Goal: Task Accomplishment & Management: Manage account settings

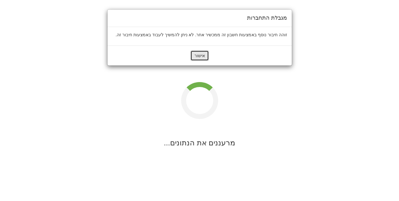
click at [199, 57] on button "אישור" at bounding box center [199, 55] width 18 height 10
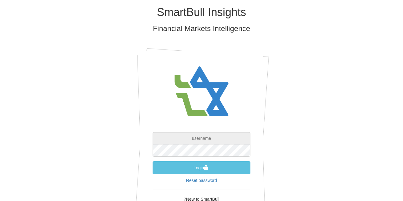
type input "[EMAIL_ADDRESS][DOMAIN_NAME]"
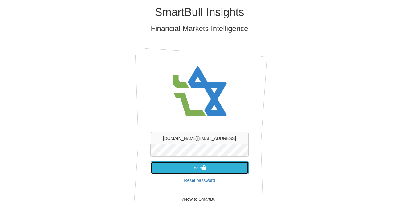
click at [196, 167] on button "Login" at bounding box center [199, 168] width 98 height 13
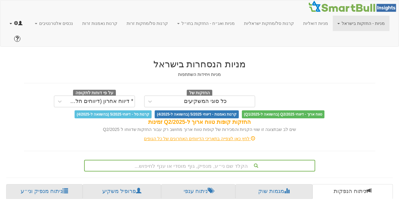
click at [10, 24] on link at bounding box center [16, 23] width 22 height 15
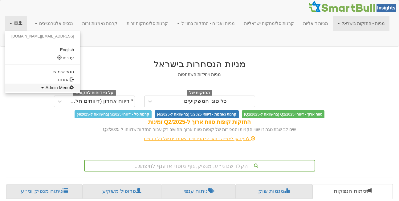
click at [46, 86] on span "Admin Menu" at bounding box center [60, 87] width 29 height 5
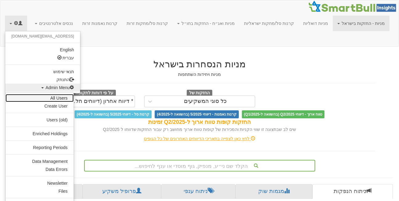
click at [54, 96] on link "All Users" at bounding box center [40, 98] width 68 height 8
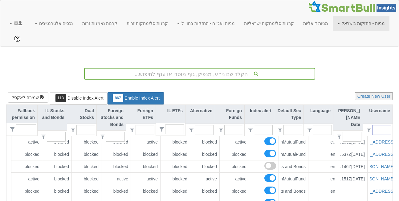
click at [380, 126] on input "text" at bounding box center [384, 130] width 14 height 9
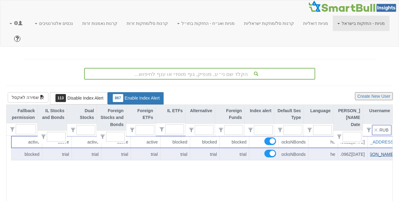
type input "RUB"
click at [378, 152] on link "[PERSON_NAME][EMAIL_ADDRESS][DOMAIN_NAME]" at bounding box center [340, 154] width 108 height 5
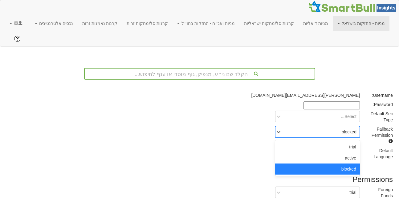
click at [347, 129] on div "blocked" at bounding box center [348, 132] width 15 height 6
click at [349, 164] on div "blocked" at bounding box center [317, 169] width 85 height 11
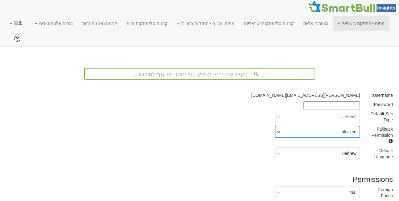
scroll to position [115, 0]
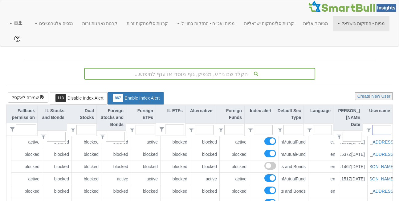
click at [376, 125] on div at bounding box center [381, 130] width 19 height 10
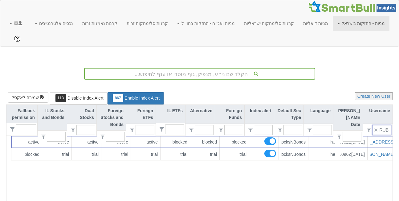
type input "RUBN"
type input "0"
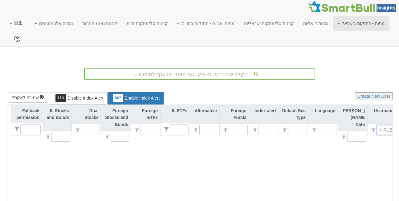
type input "RUB"
type input "1"
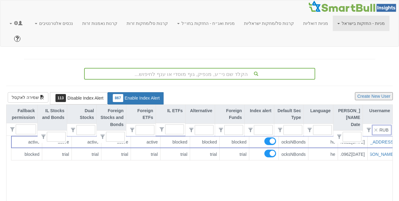
click at [389, 126] on input "RUB" at bounding box center [384, 130] width 14 height 9
type input "קךןש"
type input "0"
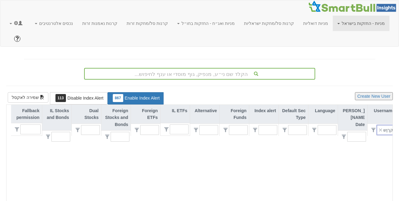
click at [389, 126] on input "קךןש" at bounding box center [389, 130] width 14 height 9
type input "[PERSON_NAME]"
type input "1"
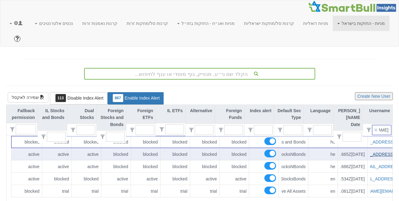
scroll to position [0, -26]
type input "[PERSON_NAME]"
click at [374, 152] on link "[EMAIL_ADDRESS][DOMAIN_NAME]" at bounding box center [384, 154] width 73 height 5
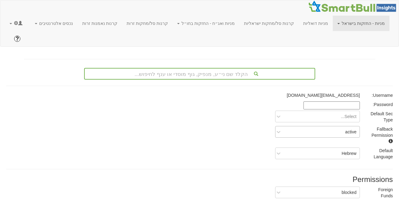
click at [335, 127] on div "active" at bounding box center [322, 132] width 74 height 10
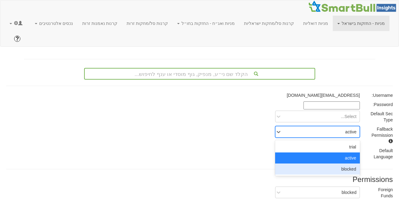
click at [345, 164] on div "blocked" at bounding box center [317, 169] width 85 height 11
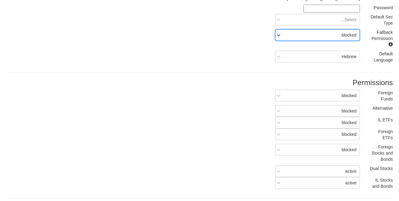
scroll to position [115, 0]
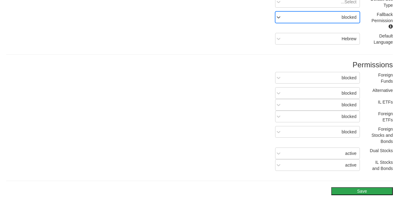
click at [353, 187] on button "Save" at bounding box center [362, 191] width 62 height 8
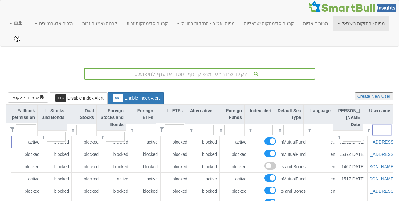
click at [383, 126] on input "text" at bounding box center [384, 130] width 14 height 9
type input "םר"
type input "0"
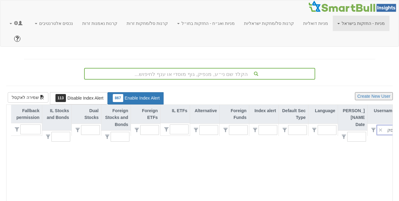
type input "ם"
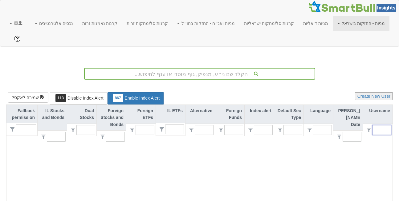
type input "1"
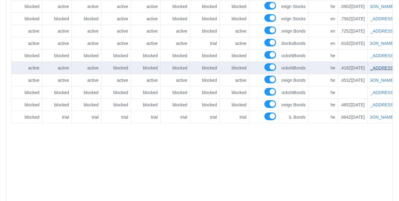
scroll to position [0, -25]
type input "[PERSON_NAME]"
click at [378, 66] on link "[EMAIL_ADDRESS][DOMAIN_NAME]" at bounding box center [382, 68] width 73 height 5
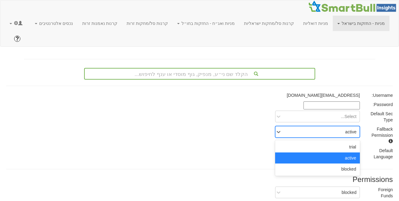
click at [341, 127] on div "active" at bounding box center [322, 132] width 74 height 10
click at [352, 164] on div "blocked" at bounding box center [317, 169] width 85 height 11
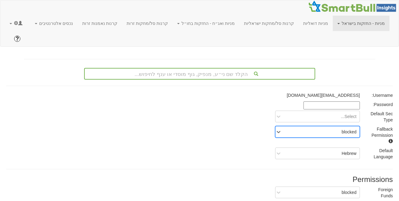
scroll to position [115, 0]
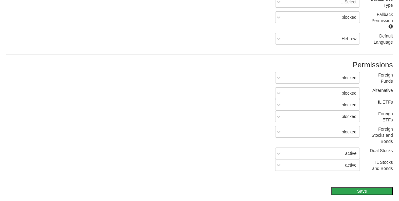
click at [359, 187] on button "Save" at bounding box center [362, 191] width 62 height 8
